Goal: Task Accomplishment & Management: Manage account settings

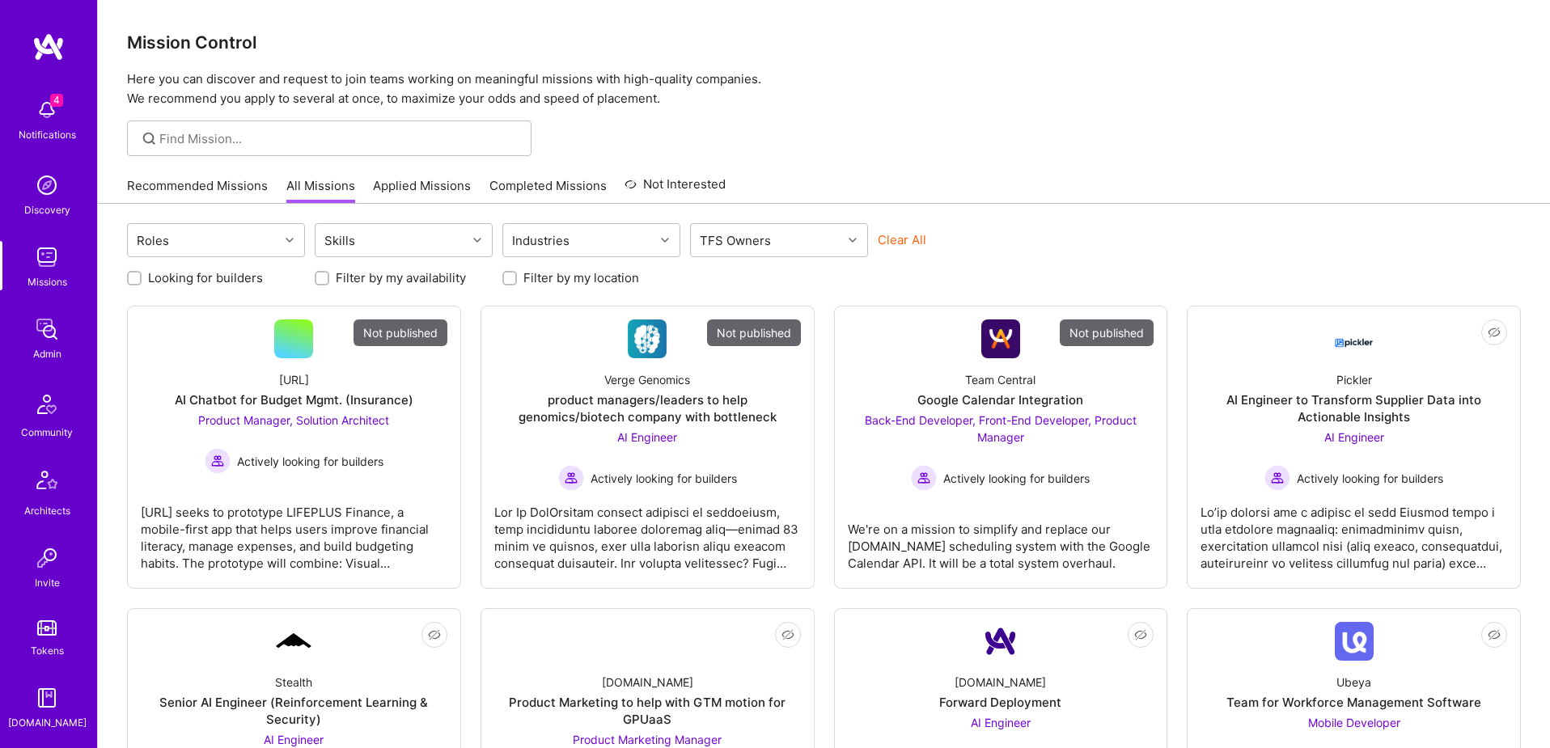
scroll to position [285, 0]
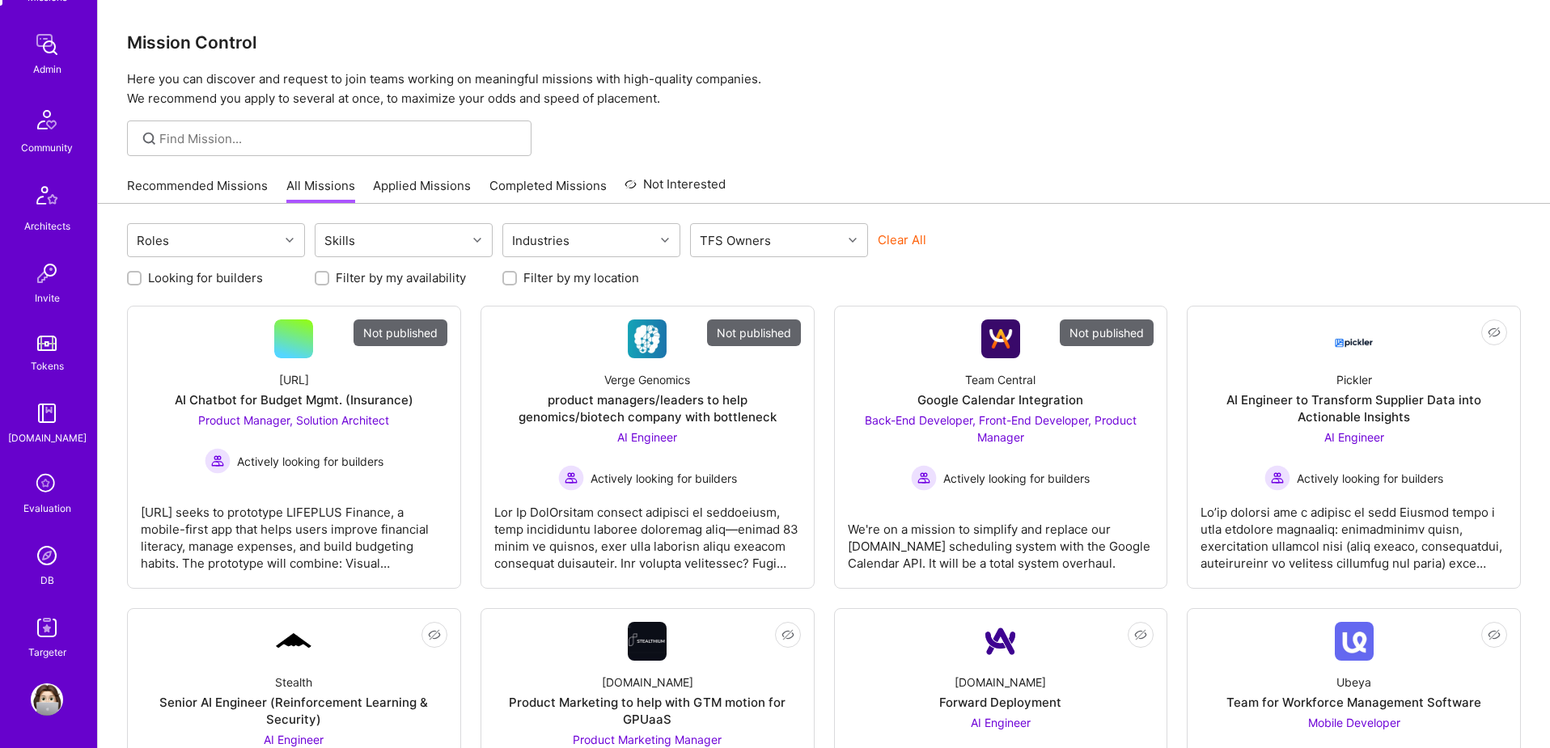
click at [41, 573] on div "DB" at bounding box center [47, 580] width 14 height 17
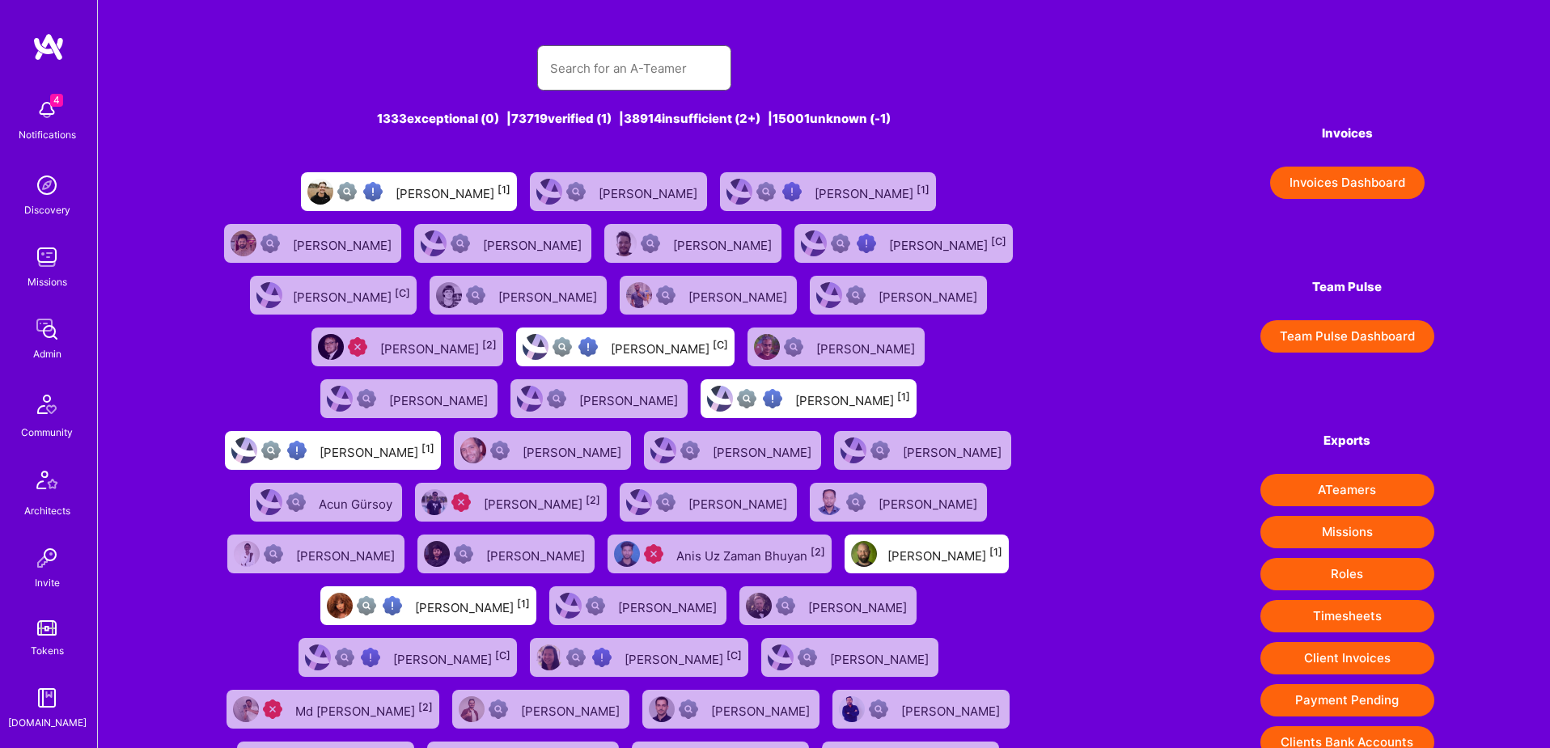
click at [636, 67] on input "text" at bounding box center [634, 68] width 168 height 41
paste input "[PERSON_NAME][EMAIL_ADDRESS][DOMAIN_NAME]"
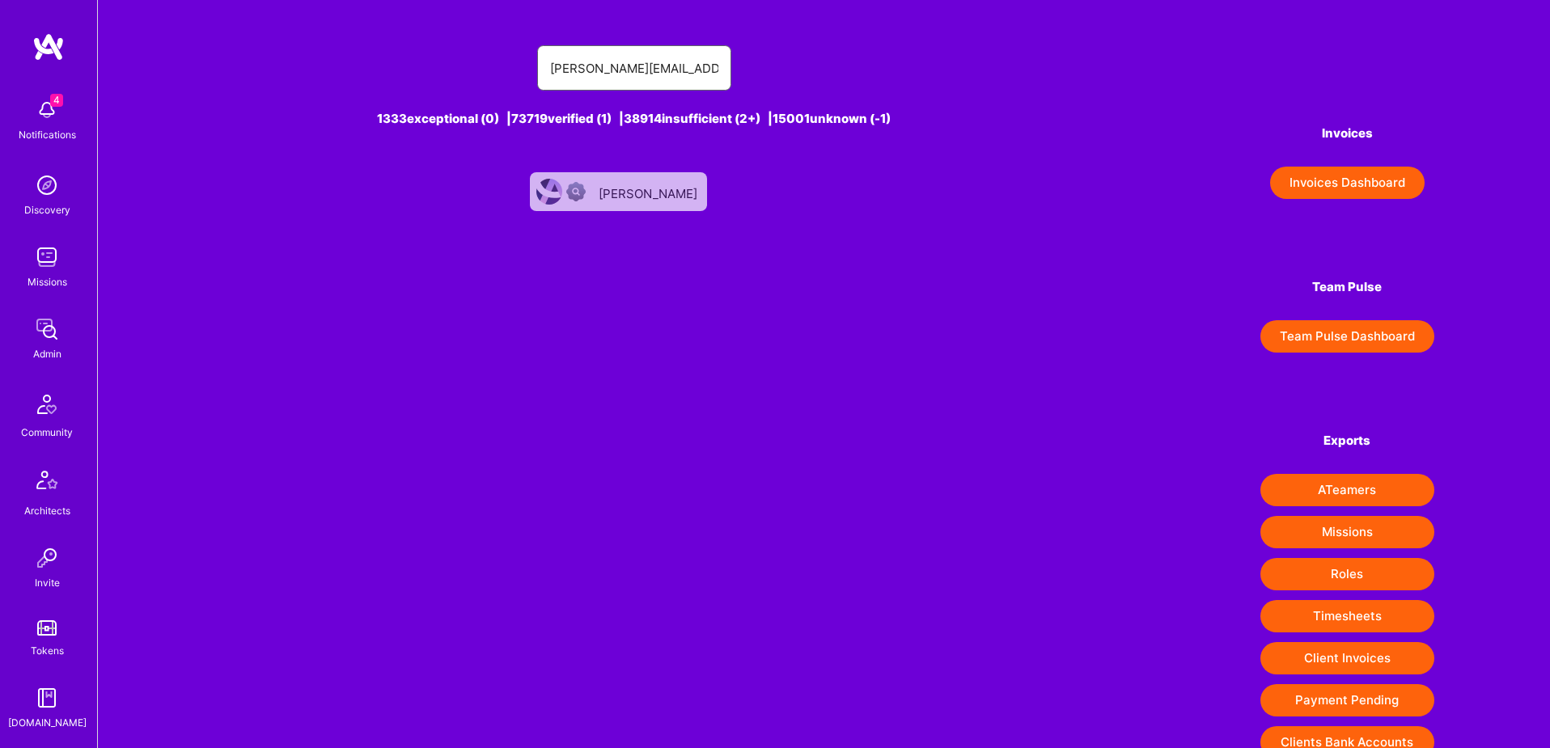
type input "[PERSON_NAME][EMAIL_ADDRESS][DOMAIN_NAME]"
click at [651, 203] on div "[PERSON_NAME]" at bounding box center [618, 191] width 177 height 39
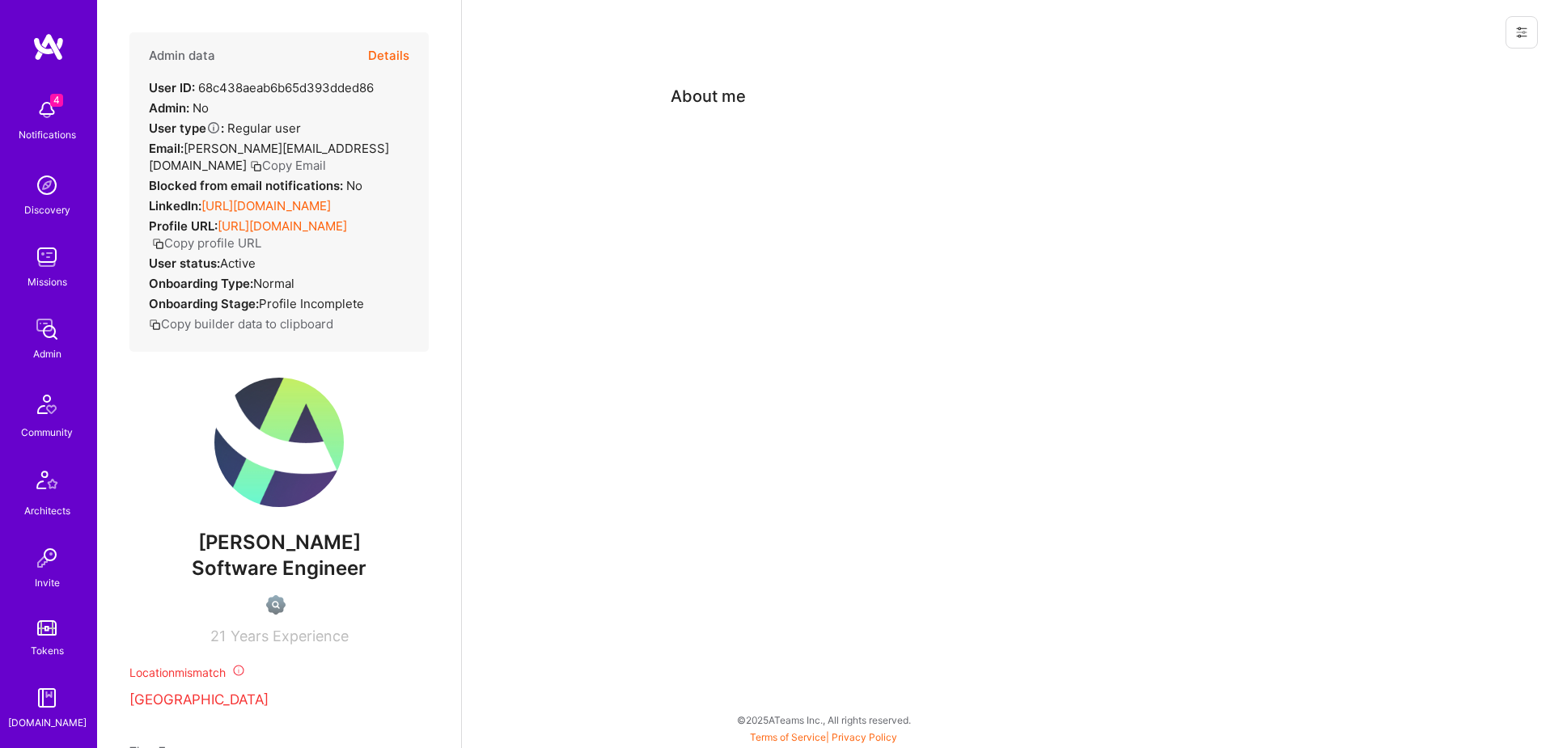
click at [1519, 32] on icon at bounding box center [1522, 33] width 10 height 2
click at [1475, 150] on button "Delete User" at bounding box center [1452, 151] width 171 height 41
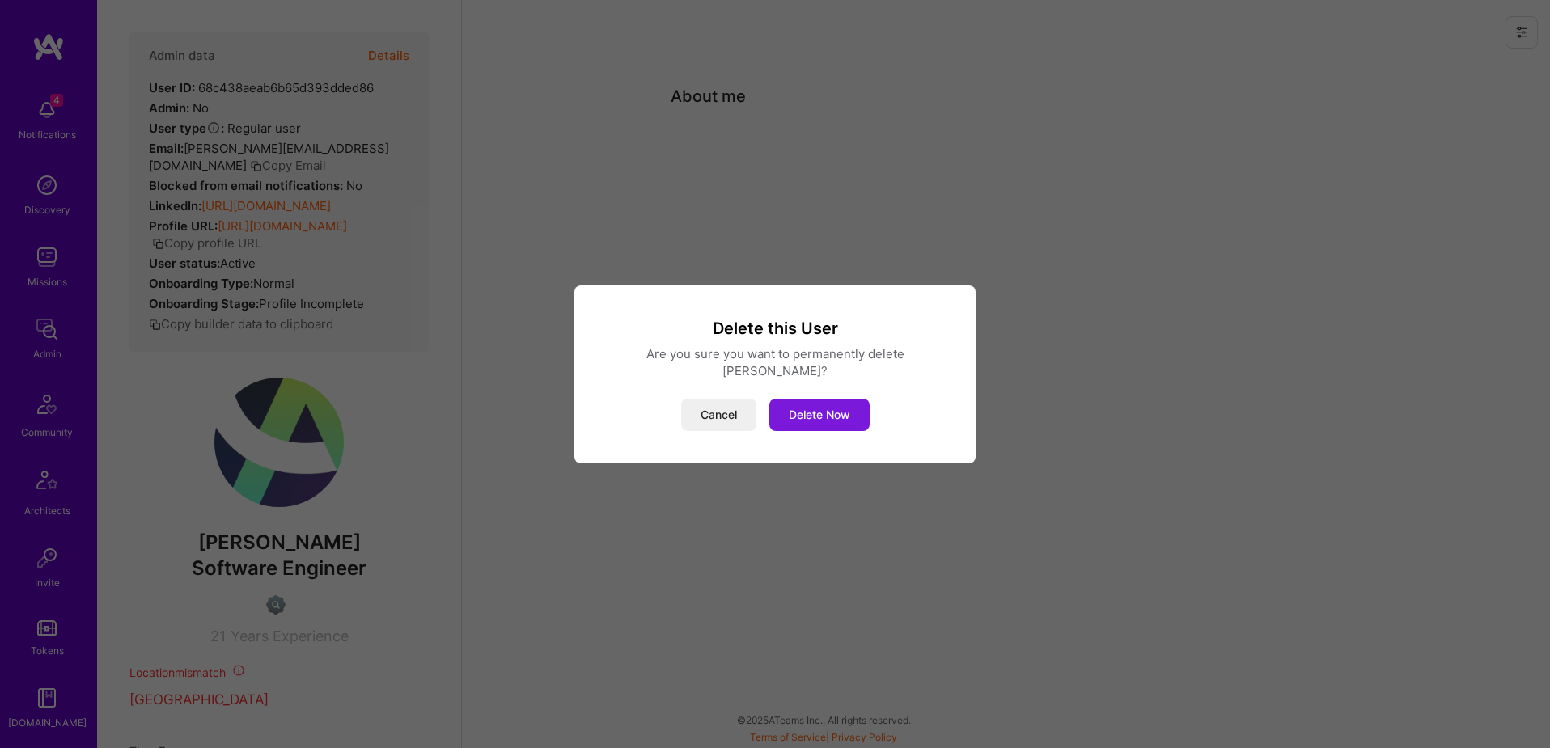
click at [826, 413] on button "Delete Now" at bounding box center [819, 415] width 100 height 32
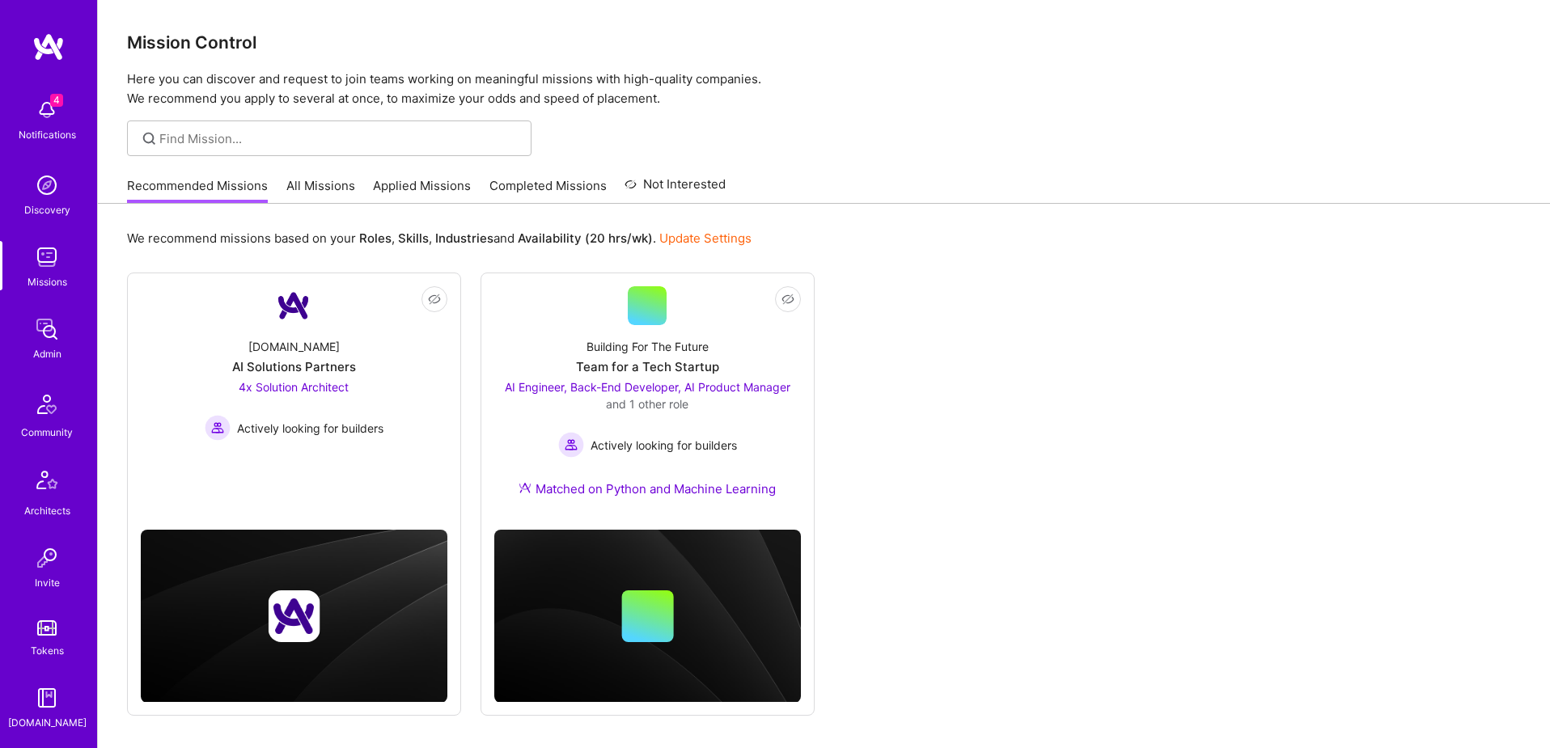
scroll to position [285, 0]
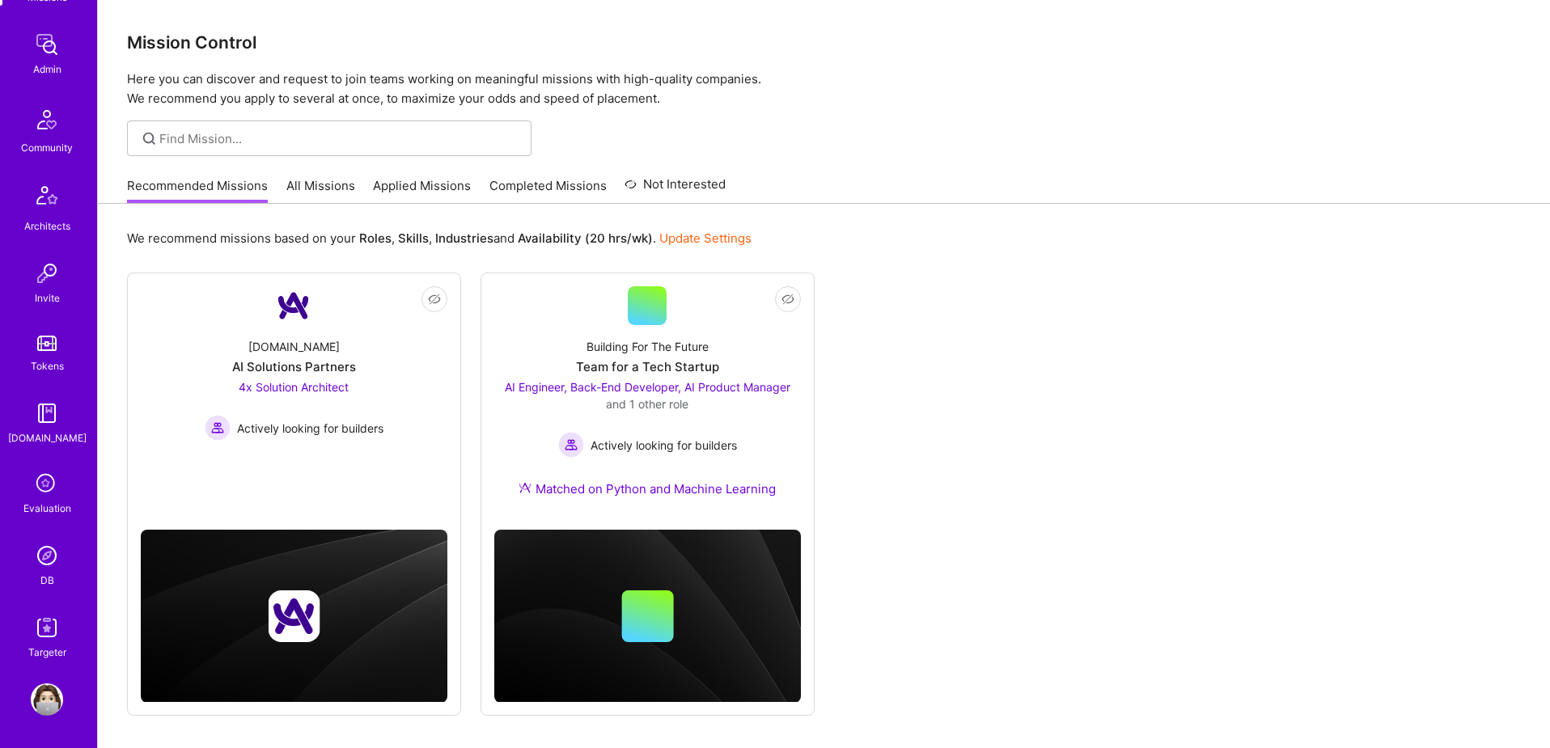
click at [44, 557] on img at bounding box center [47, 556] width 32 height 32
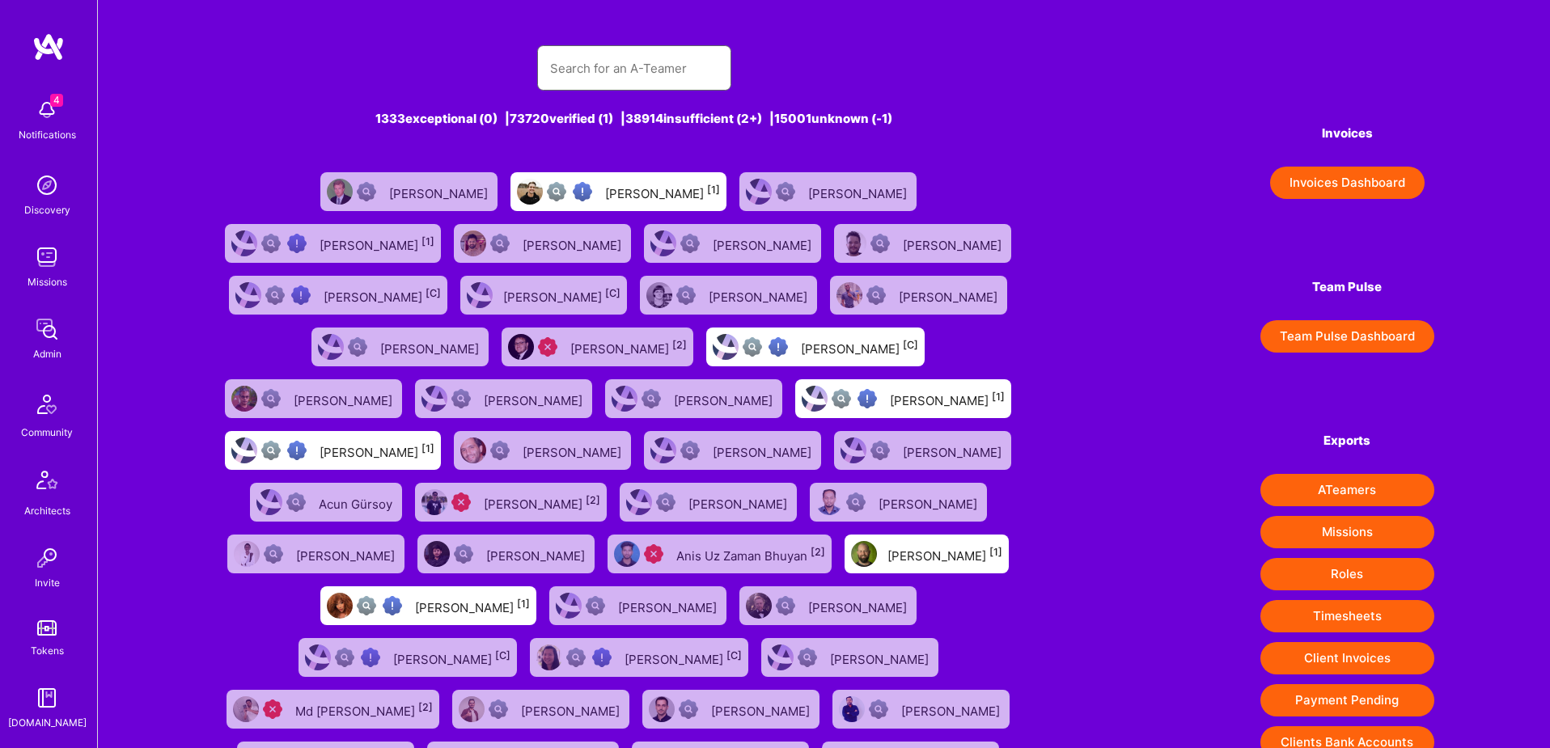
click at [613, 63] on input "text" at bounding box center [634, 68] width 168 height 41
paste input "reception6@cortho.org"
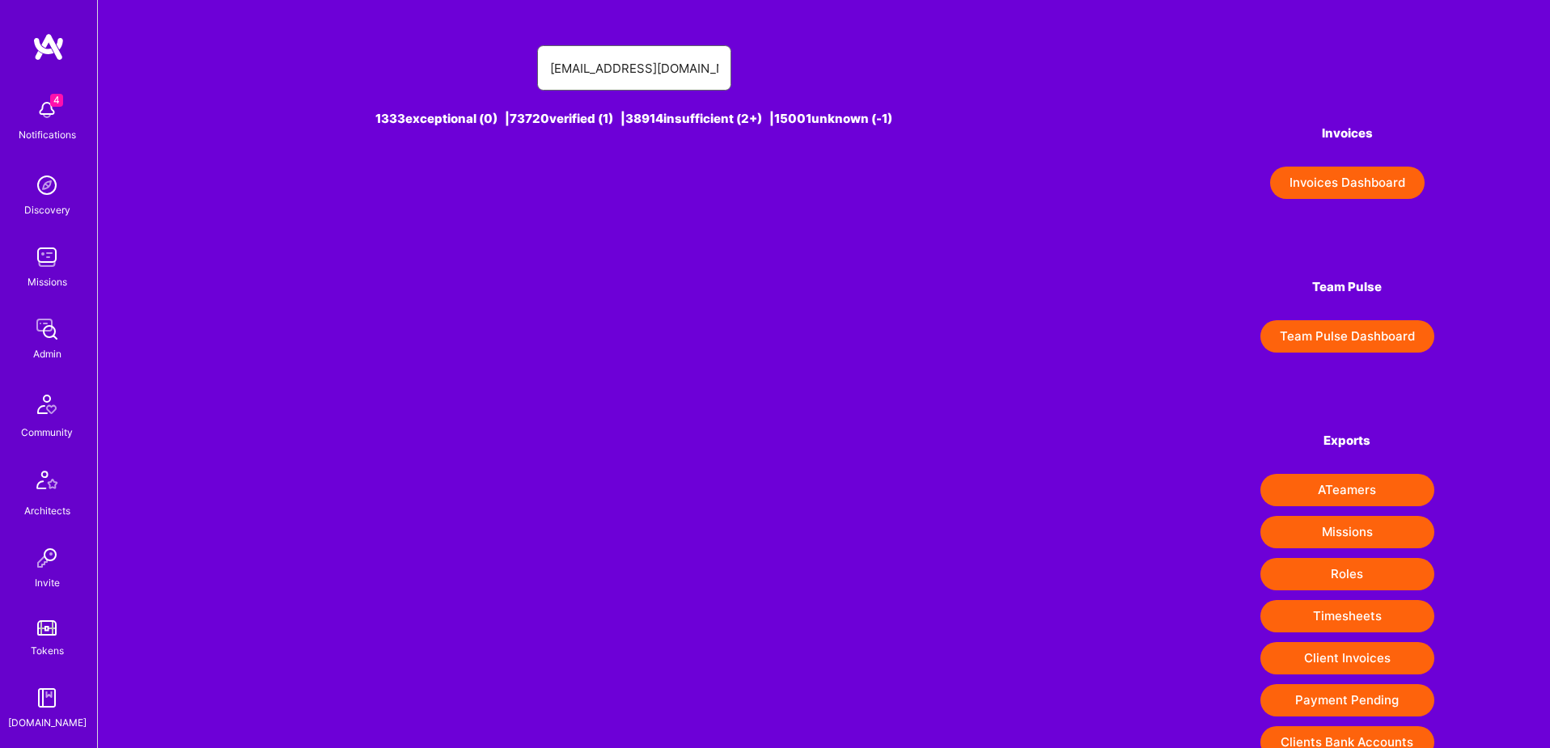
scroll to position [285, 0]
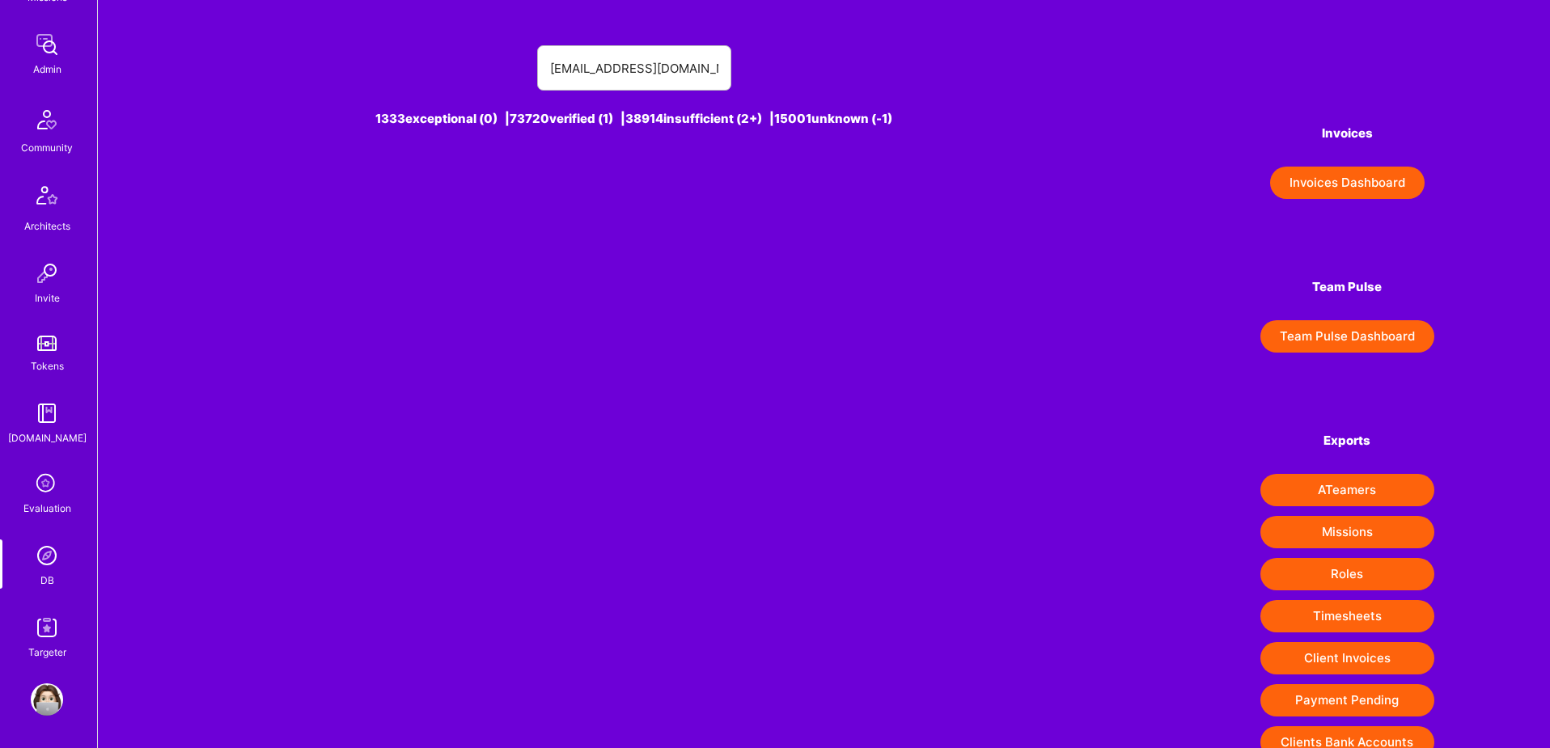
click at [53, 572] on div "DB" at bounding box center [47, 580] width 14 height 17
click at [591, 64] on input "reception6@cortho.org" at bounding box center [634, 68] width 168 height 41
paste input "adilmubeenwork@gmail.com"
type input "adilmubeenwork@gmail.com"
click at [652, 197] on div "Adil Mubeen [1]" at bounding box center [649, 191] width 115 height 21
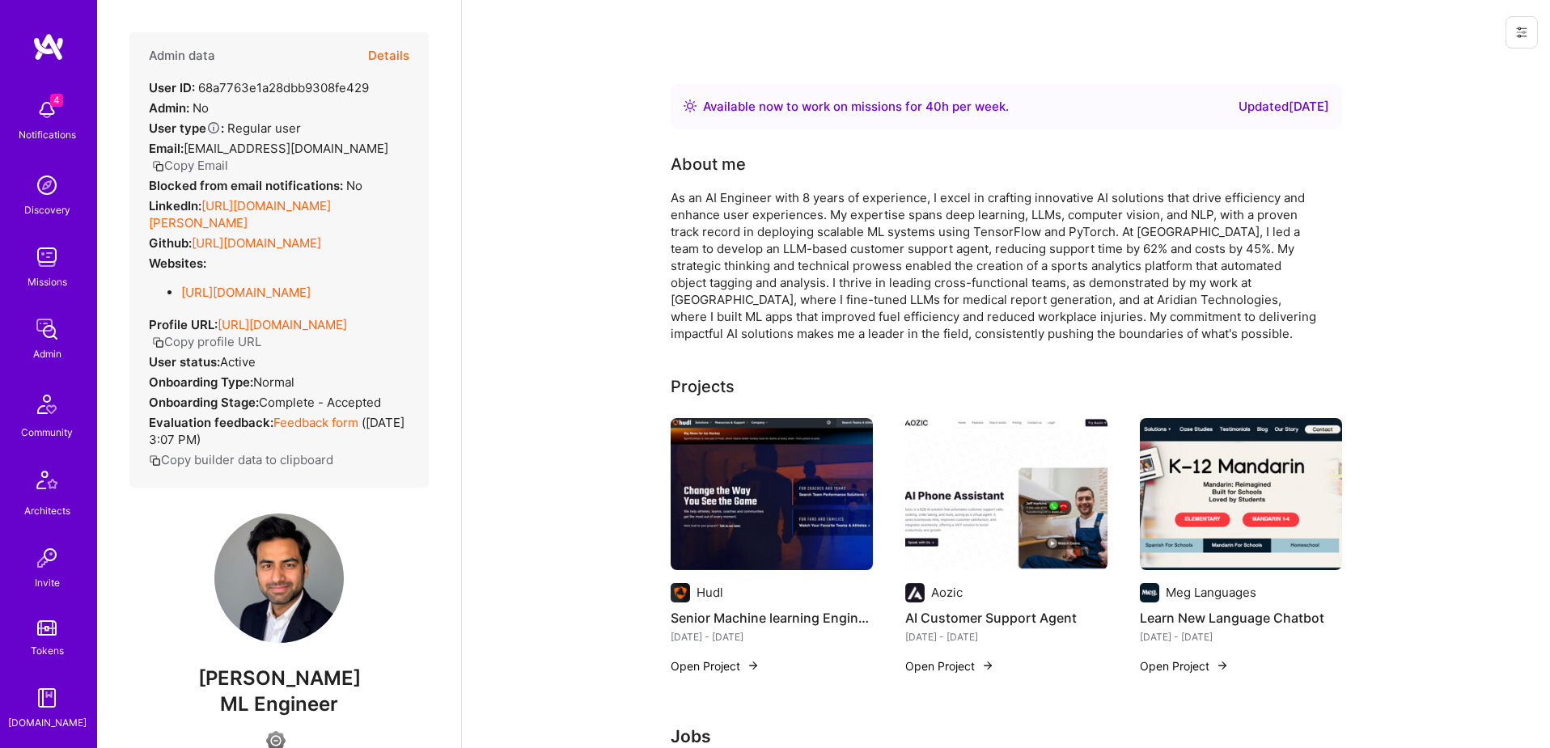
scroll to position [285, 0]
click at [48, 570] on img at bounding box center [47, 556] width 32 height 32
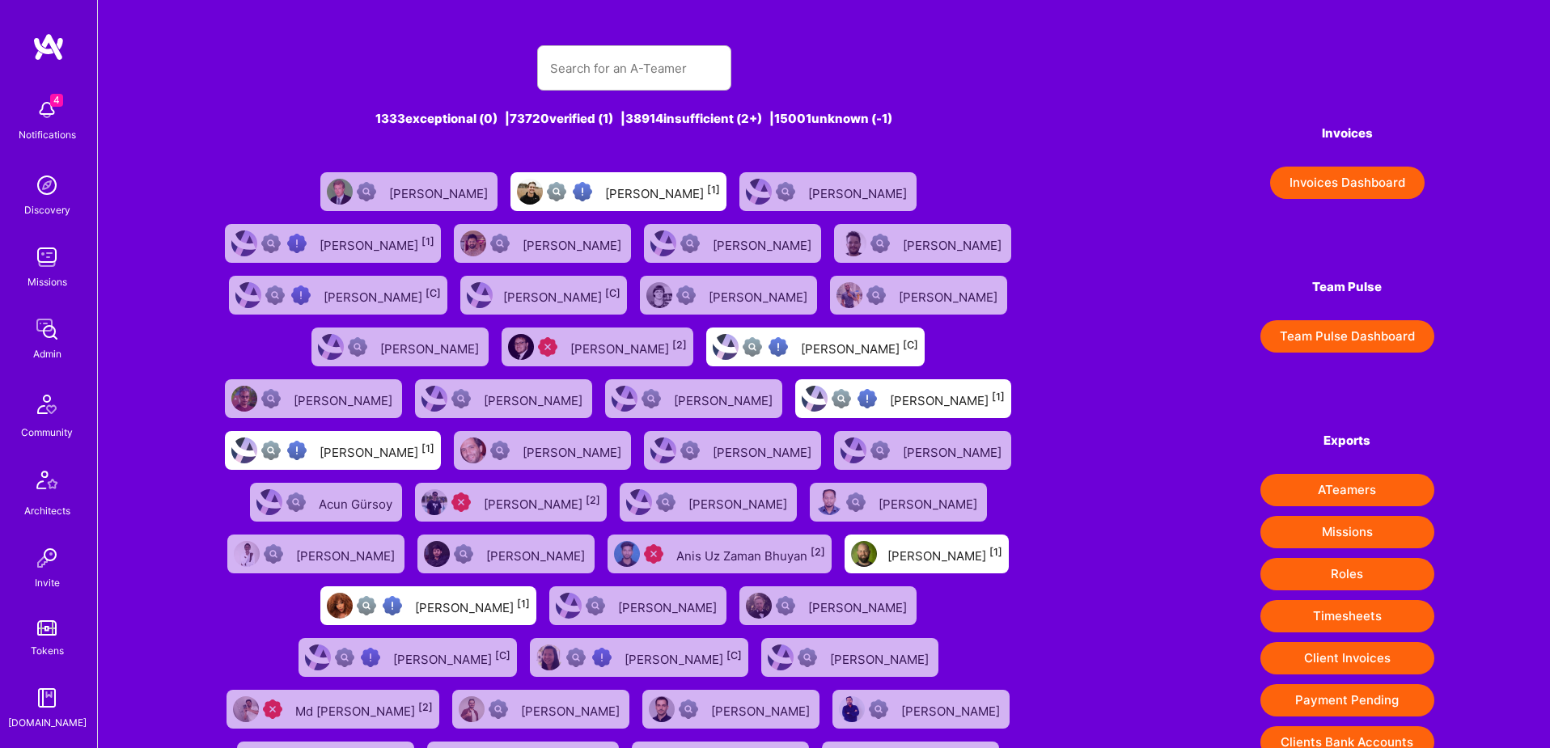
click at [575, 100] on div "1333 exceptional (0) | 73720 verified (1) | 38914 insufficient (2+) | 15001 unk…" at bounding box center [634, 458] width 841 height 865
click at [590, 64] on input "text" at bounding box center [634, 68] width 168 height 41
paste input "NABEEL khalaf"
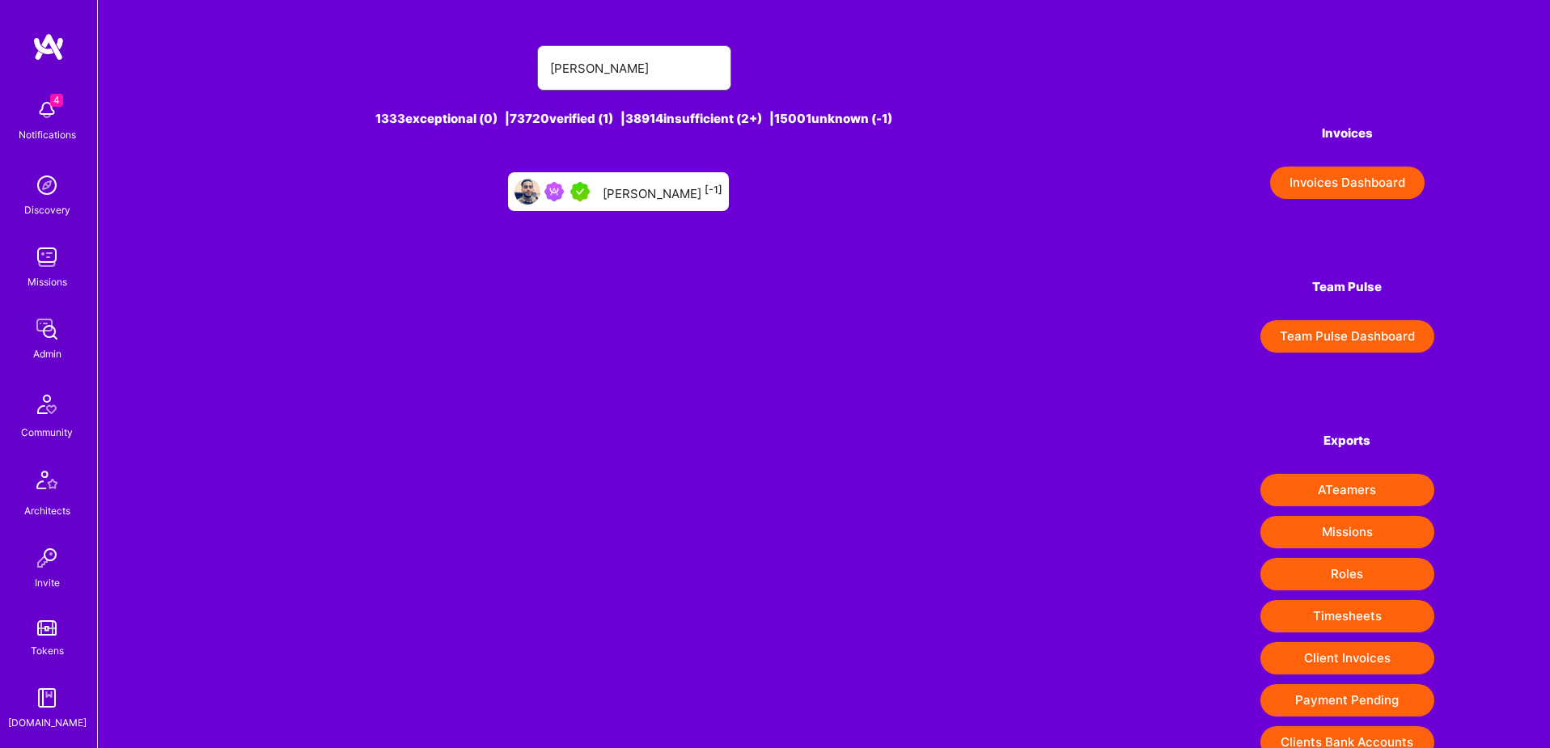
type input "NABEEL khalaf"
click at [630, 180] on div "Nabeel Khalaf [-1]" at bounding box center [618, 191] width 221 height 39
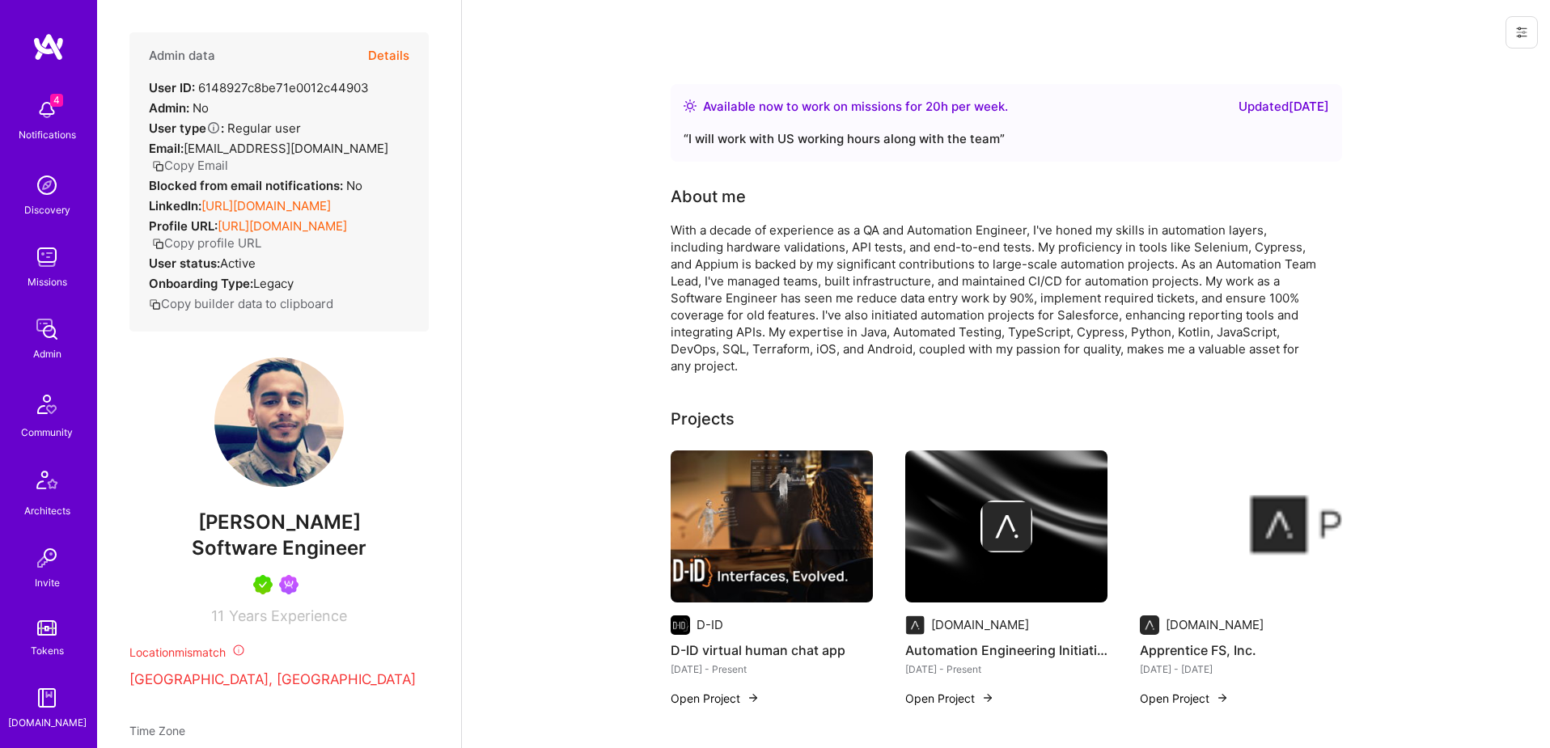
click at [1527, 29] on icon at bounding box center [1521, 32] width 13 height 13
click at [1440, 62] on button "Login as Nabeel" at bounding box center [1463, 69] width 150 height 41
